Goal: Navigation & Orientation: Find specific page/section

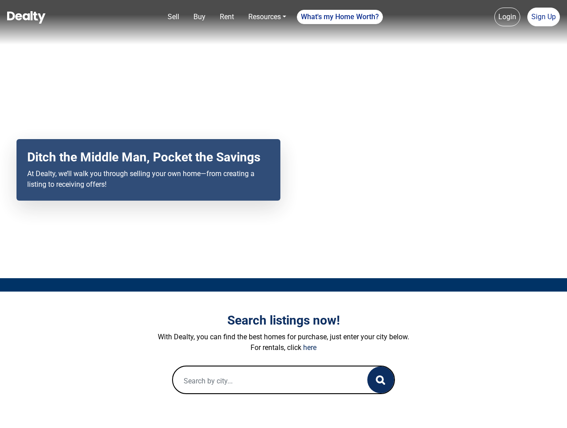
click at [283, 214] on div "Your browser does not support the video tag. Ditch the Middle Man, Pocket the S…" at bounding box center [283, 139] width 567 height 278
click at [173, 17] on link "Sell" at bounding box center [173, 17] width 19 height 18
click at [199, 17] on nav "Sell Buy Rent Resources Loan Calculator Loan Options Find an agent What's my Ho…" at bounding box center [283, 22] width 567 height 45
click at [227, 17] on link "Rent" at bounding box center [226, 17] width 21 height 18
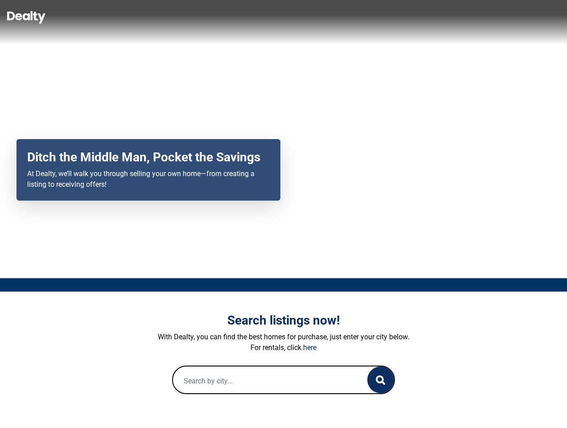
click at [267, 17] on link "Resources" at bounding box center [267, 17] width 45 height 18
click at [340, 17] on link "What's my Home Worth?" at bounding box center [340, 17] width 86 height 14
click at [507, 17] on nav "Sell Buy Rent Resources Loan Calculator Loan Options Find an agent What's my Ho…" at bounding box center [283, 22] width 567 height 45
click at [543, 17] on nav "Sell Buy Rent Resources Loan Calculator Loan Options Find an agent What's my Ho…" at bounding box center [283, 22] width 567 height 45
click at [380, 379] on icon "button" at bounding box center [379, 379] width 9 height 9
